Goal: Transaction & Acquisition: Purchase product/service

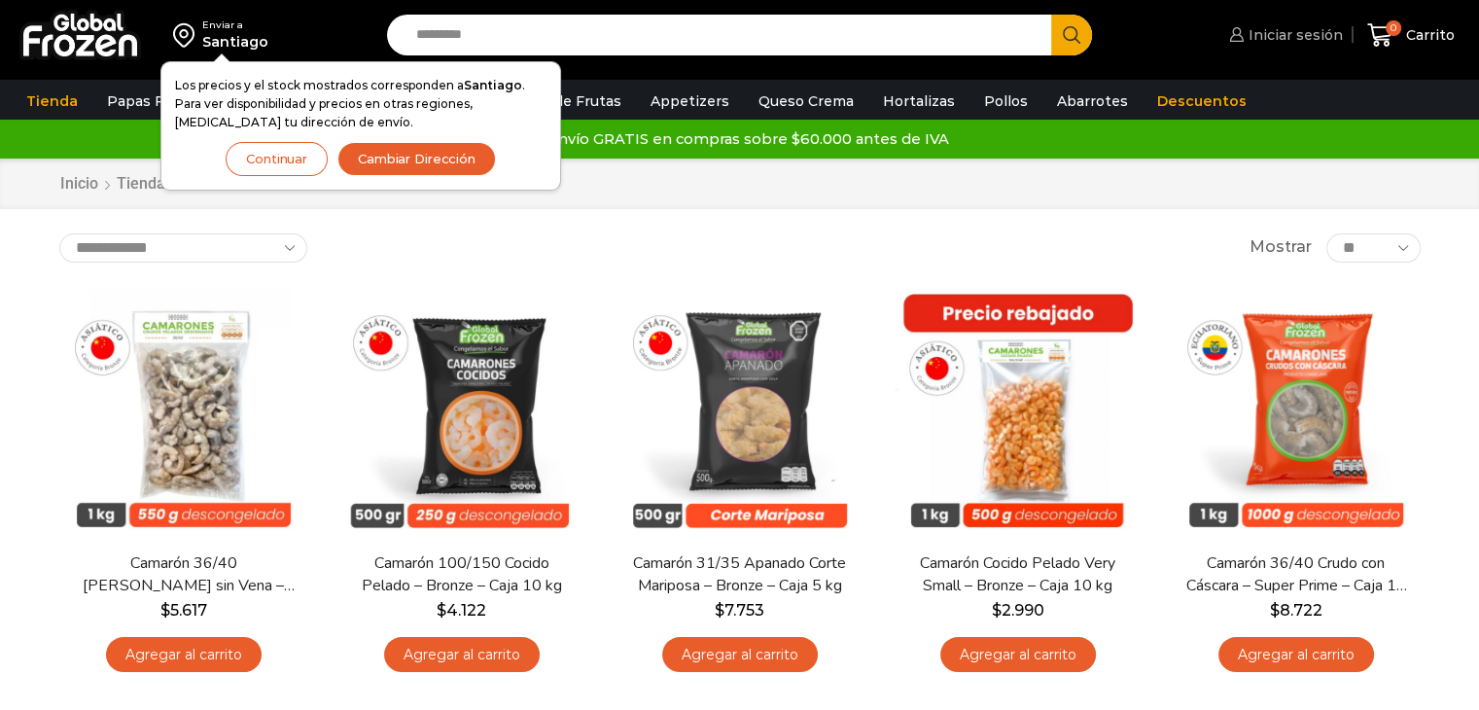
drag, startPoint x: 0, startPoint y: 0, endPoint x: 1303, endPoint y: 35, distance: 1303.7
click at [1303, 35] on span "Iniciar sesión" at bounding box center [1293, 34] width 99 height 19
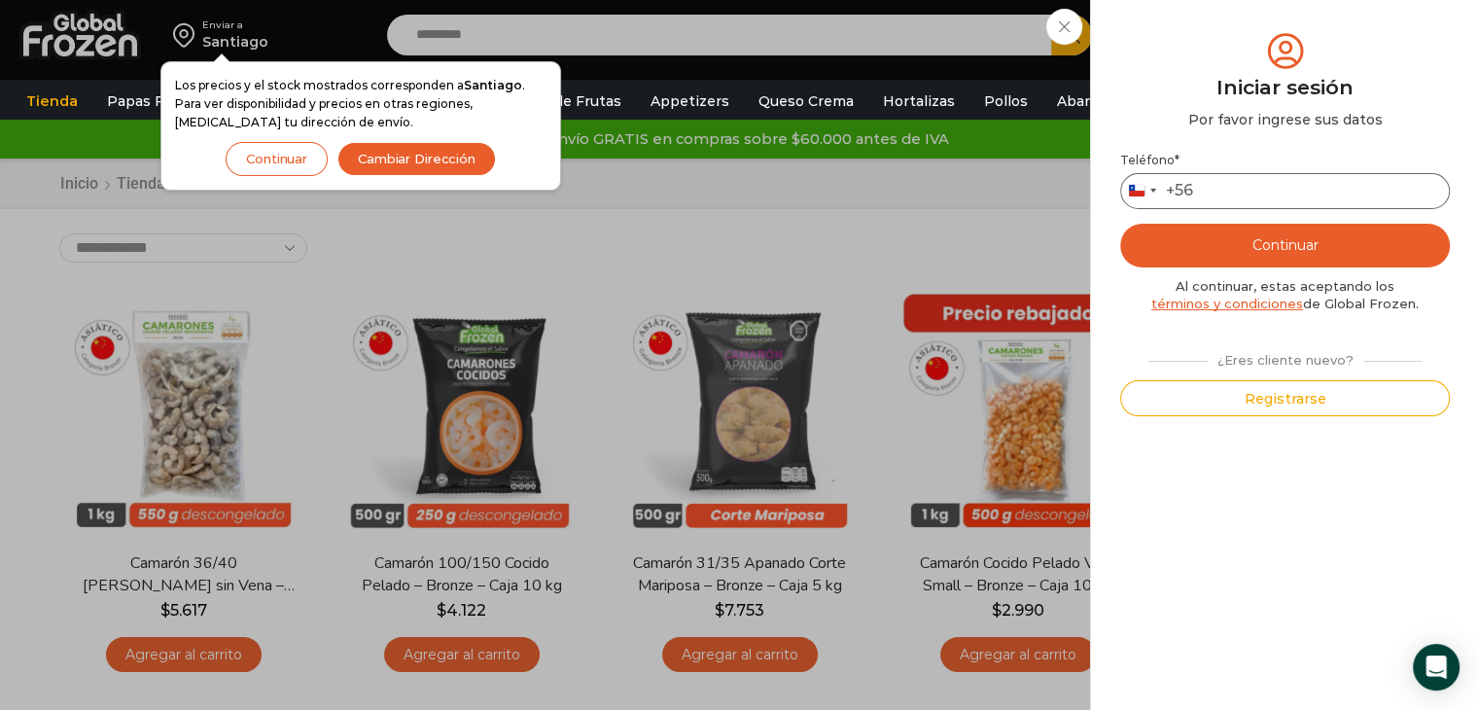
click at [1231, 190] on input "Teléfono *" at bounding box center [1285, 191] width 330 height 36
type input "*********"
click at [1307, 247] on button "Continuar" at bounding box center [1285, 246] width 330 height 44
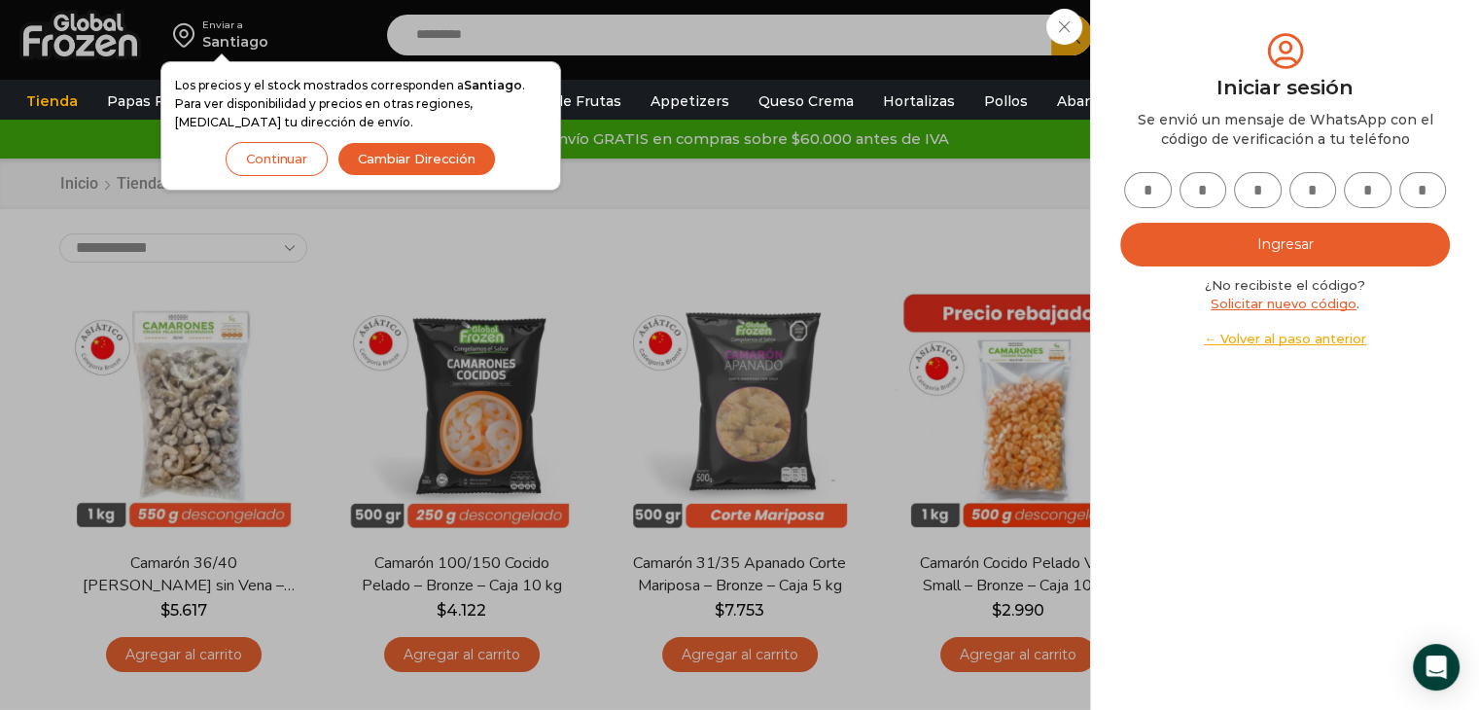
click at [1133, 192] on input "text" at bounding box center [1148, 190] width 48 height 36
type input "*"
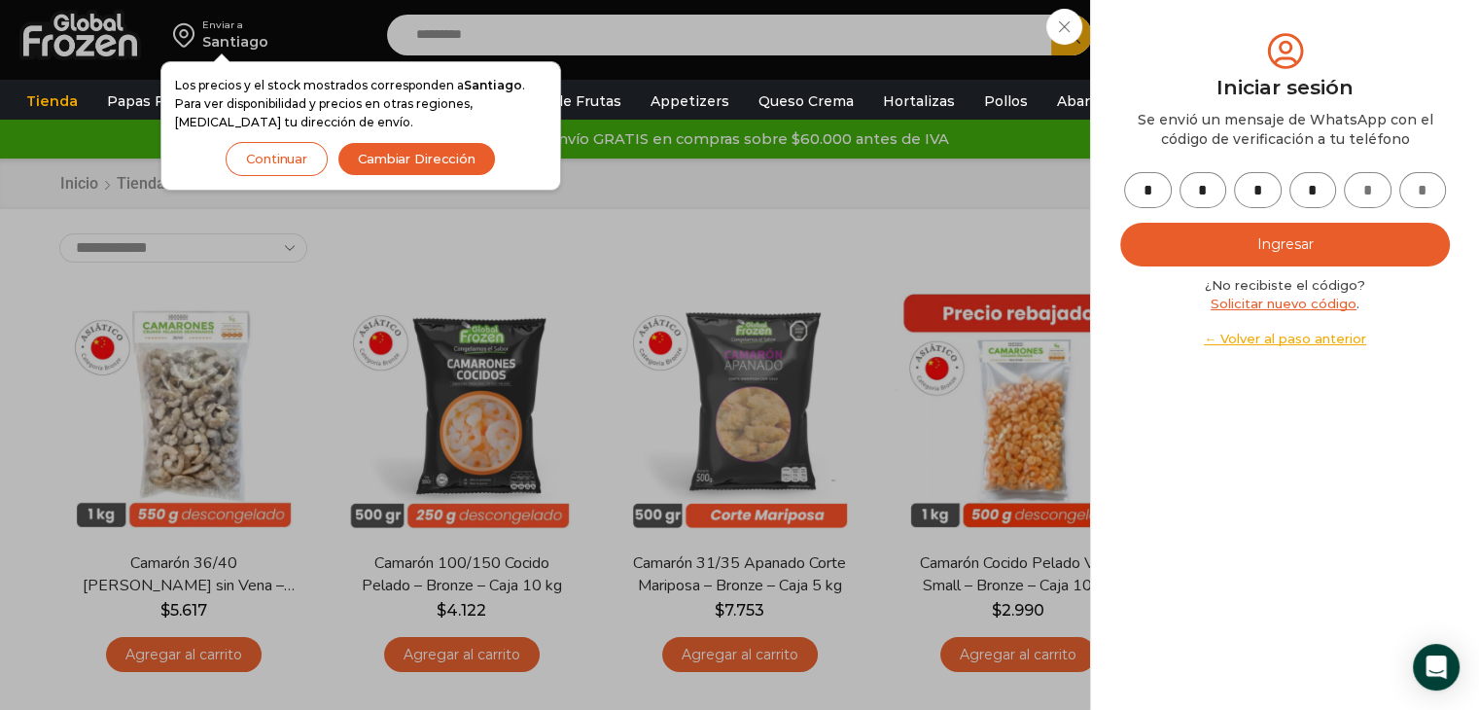
type input "*"
click at [1295, 246] on button "Ingresar" at bounding box center [1285, 245] width 330 height 44
click at [1282, 240] on button "Ingresar" at bounding box center [1285, 245] width 330 height 44
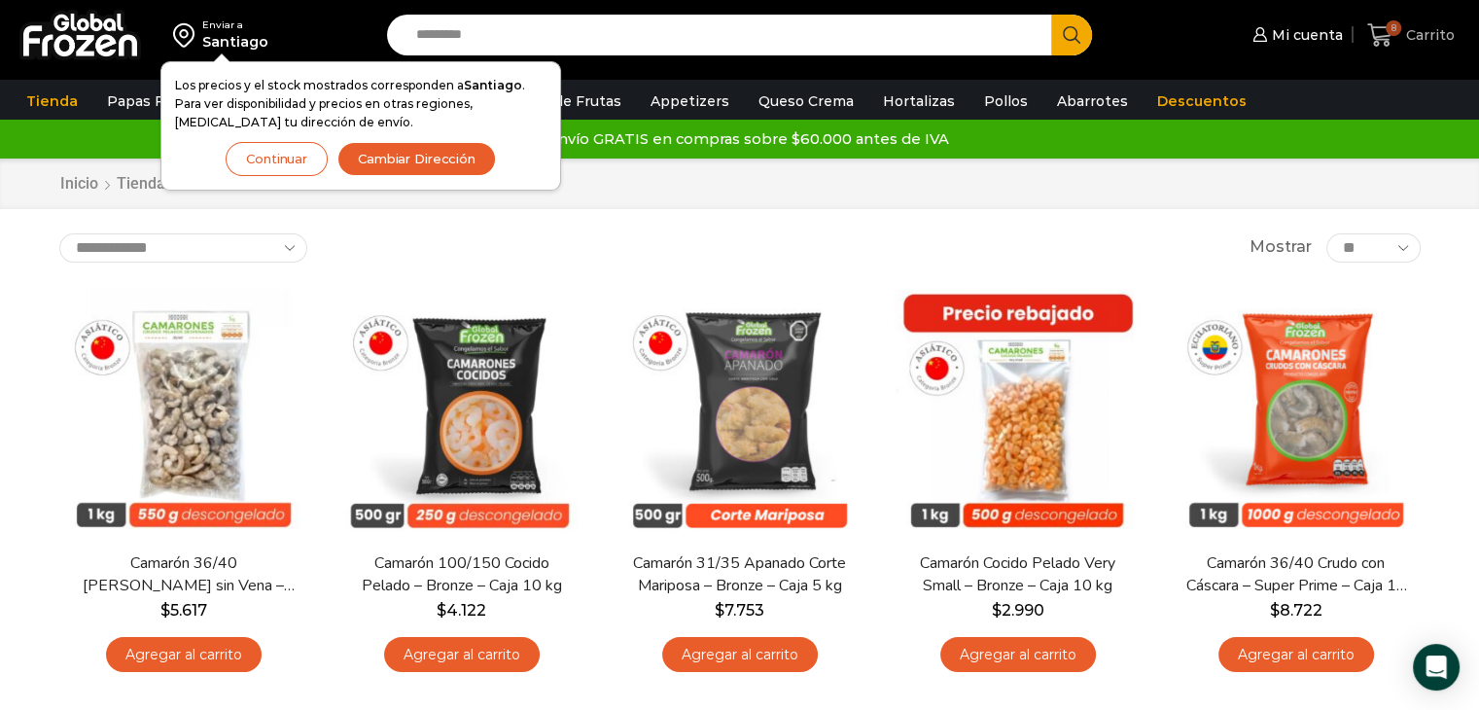
click at [1413, 40] on span "Carrito" at bounding box center [1427, 34] width 53 height 19
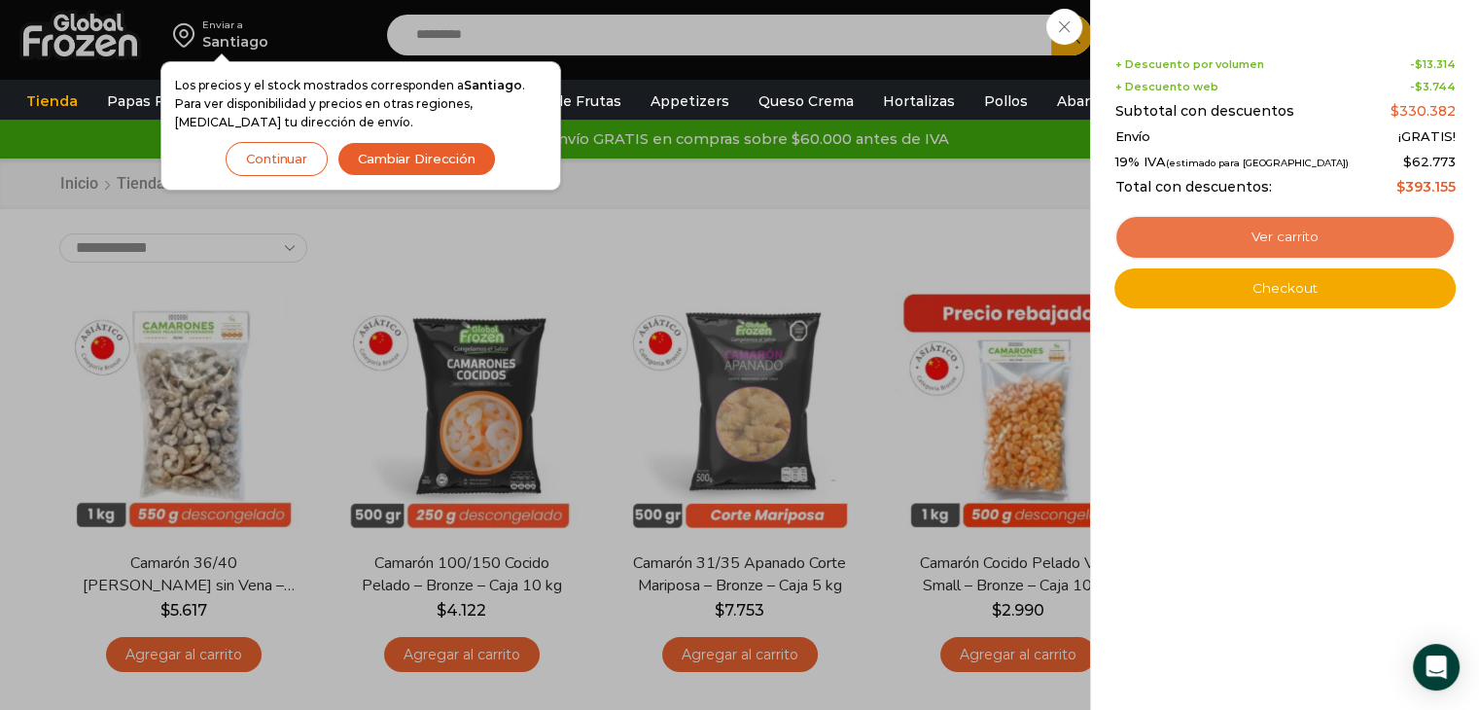
click at [1300, 237] on link "Ver carrito" at bounding box center [1285, 237] width 341 height 45
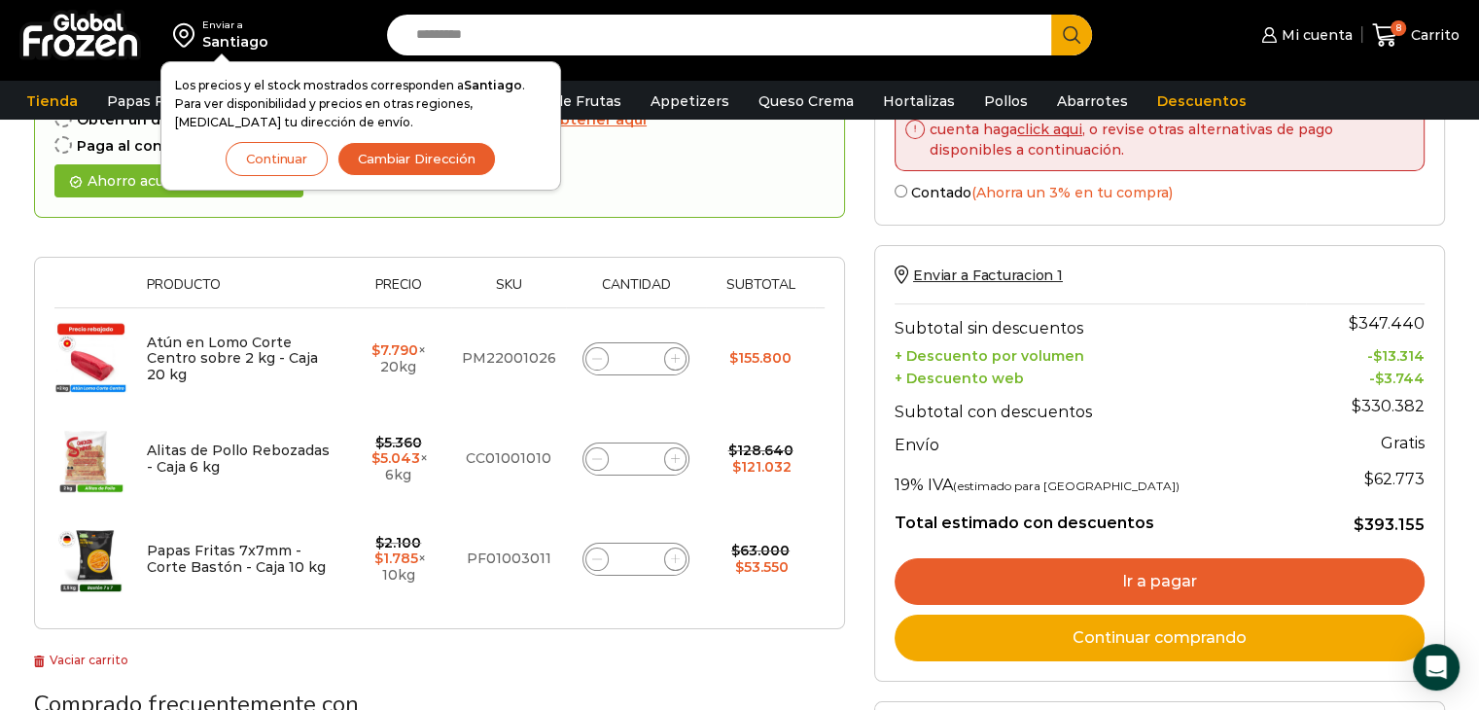
scroll to position [197, 0]
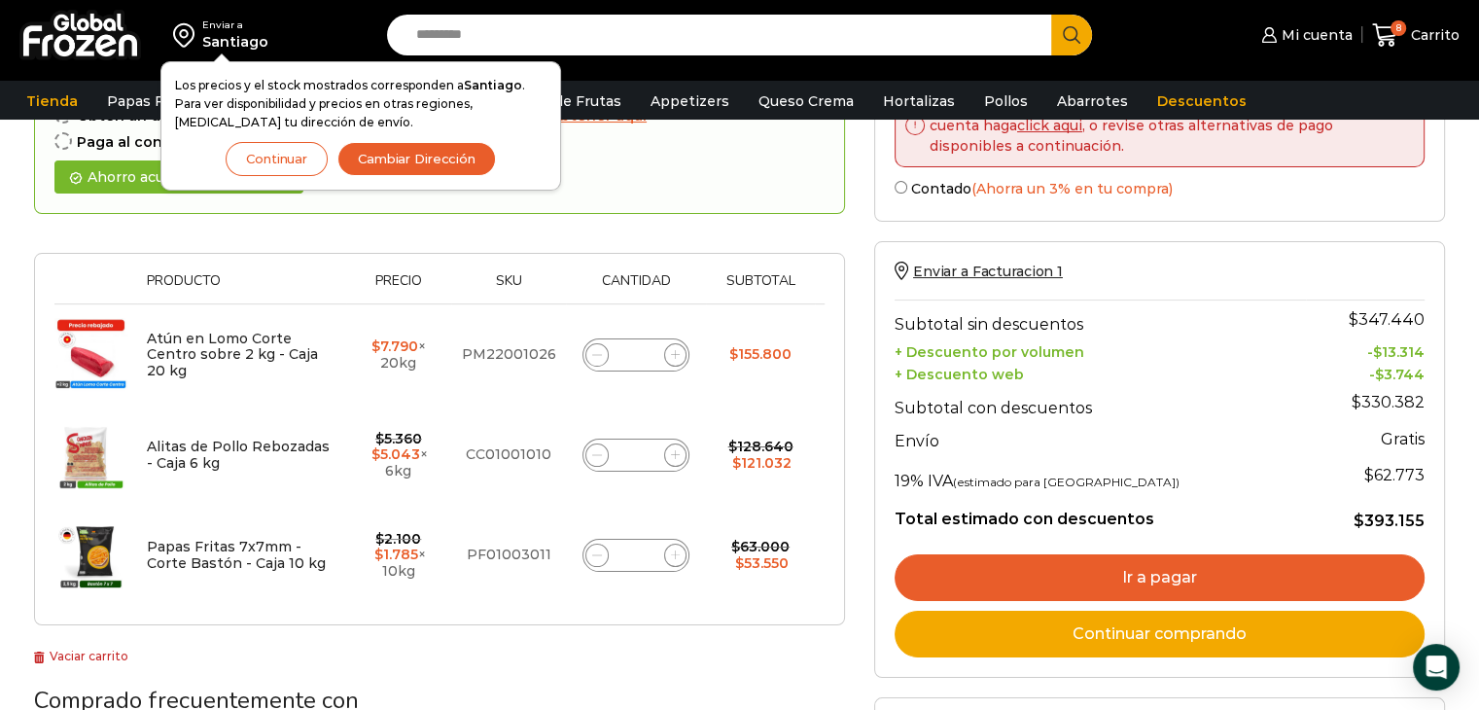
click at [1160, 573] on link "Ir a pagar" at bounding box center [1160, 577] width 530 height 47
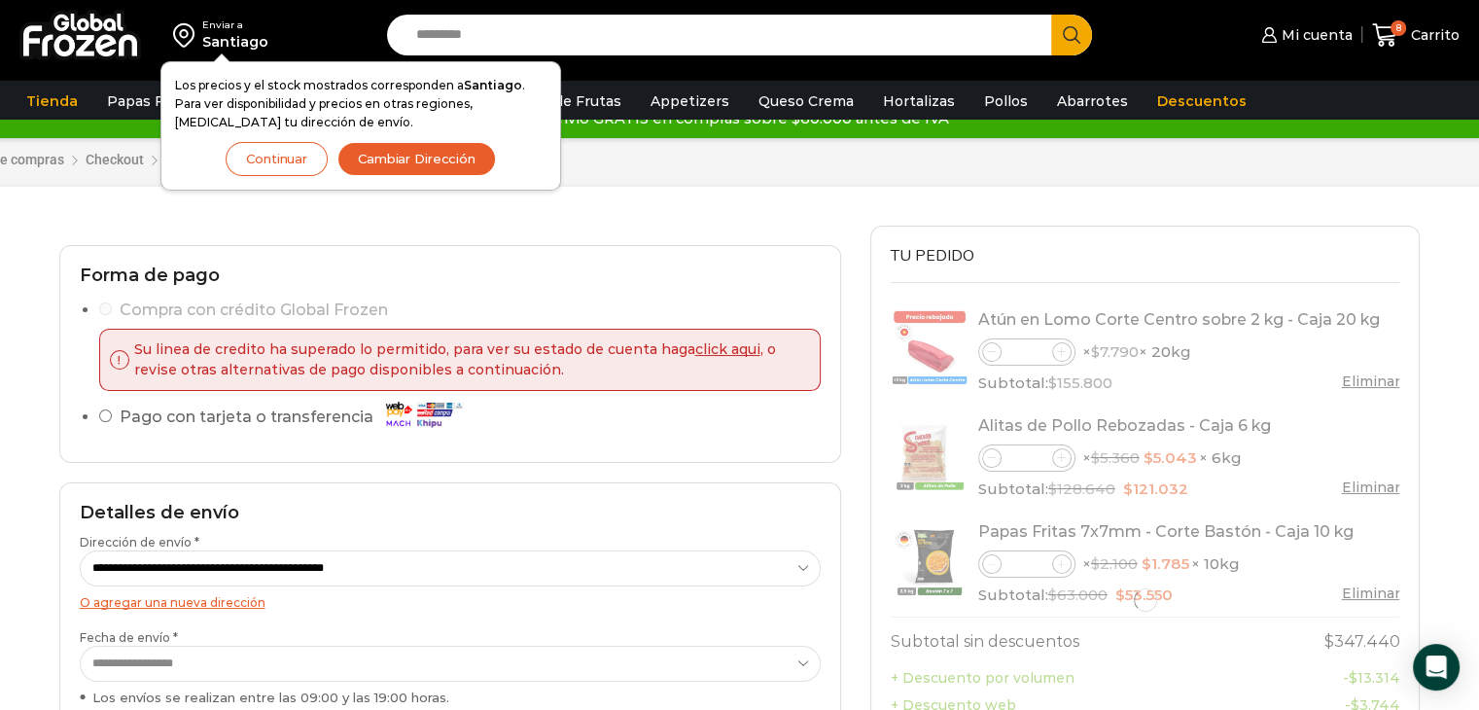
scroll to position [40, 0]
